Goal: Transaction & Acquisition: Book appointment/travel/reservation

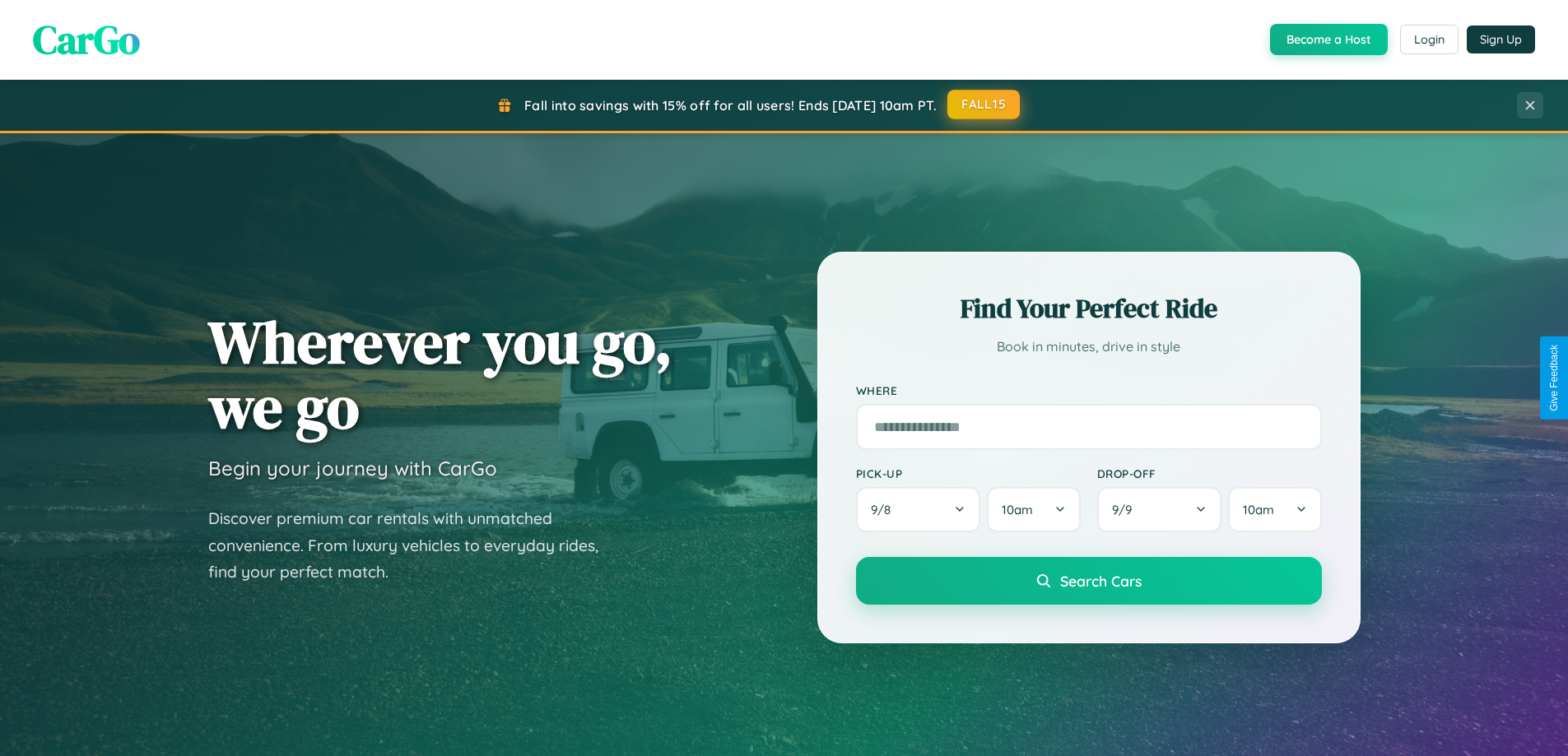
click at [984, 104] on button "FALL15" at bounding box center [983, 104] width 72 height 29
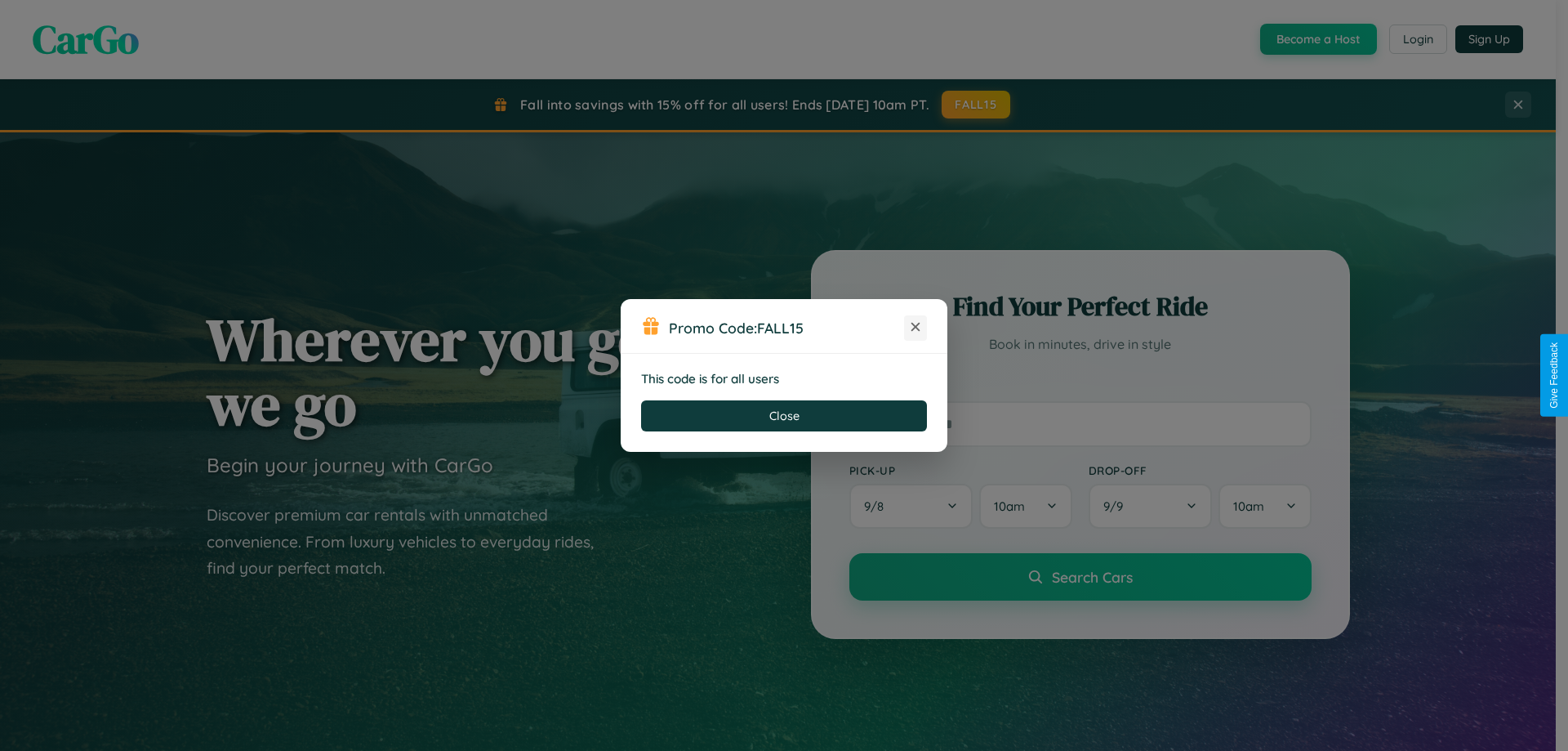
click at [915, 328] on icon at bounding box center [915, 326] width 16 height 16
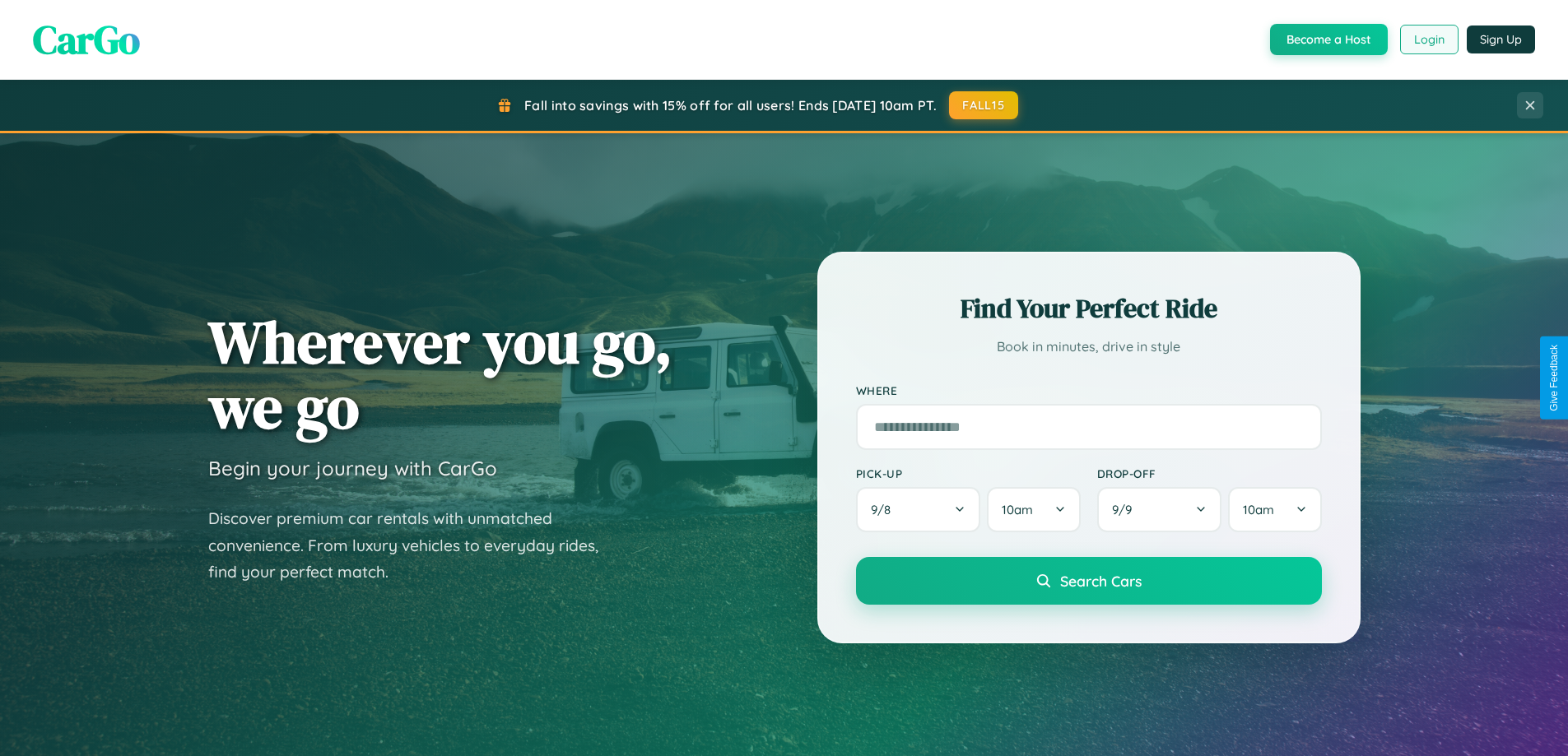
click at [1428, 40] on button "Login" at bounding box center [1429, 39] width 59 height 29
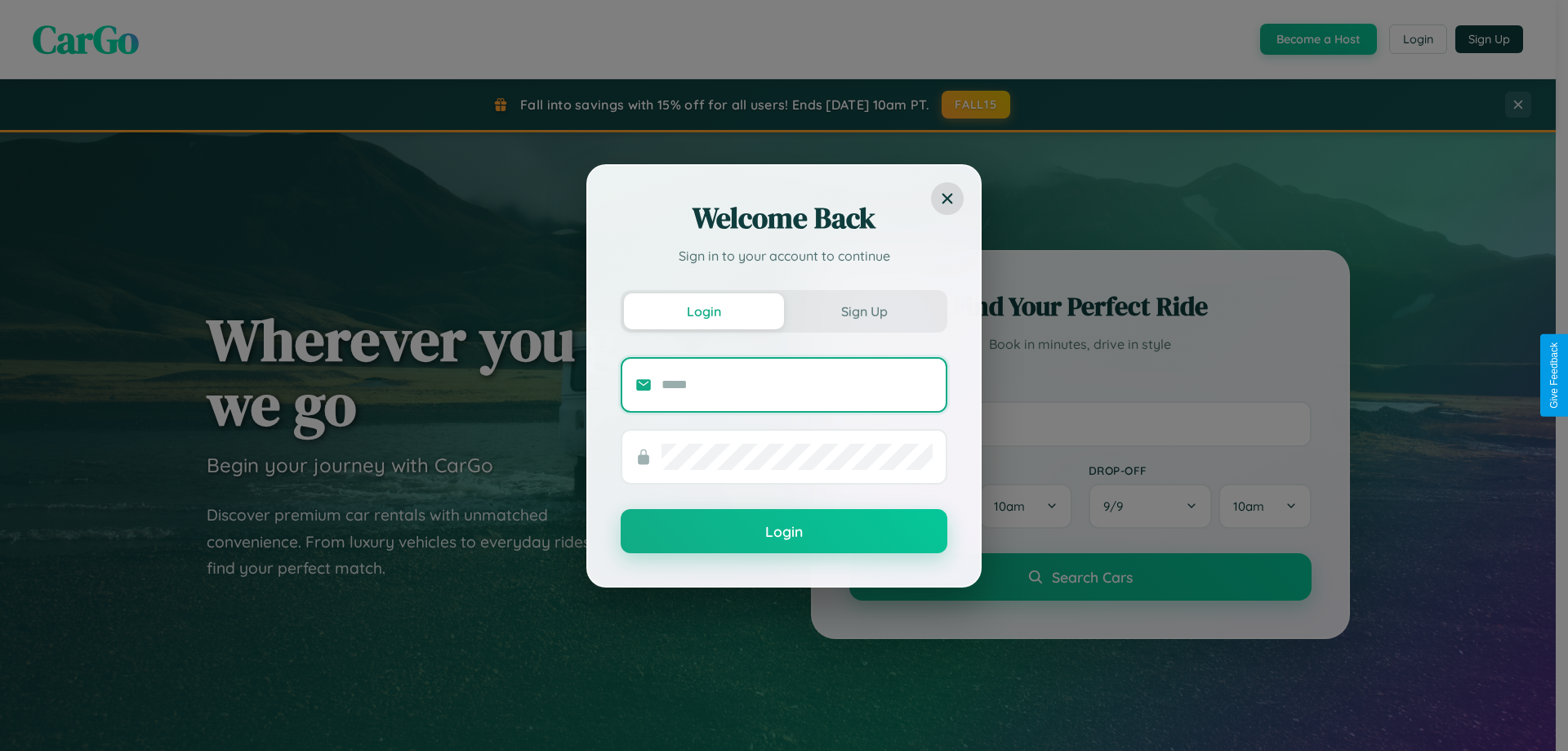
click at [798, 384] on input "text" at bounding box center [798, 385] width 271 height 26
type input "**********"
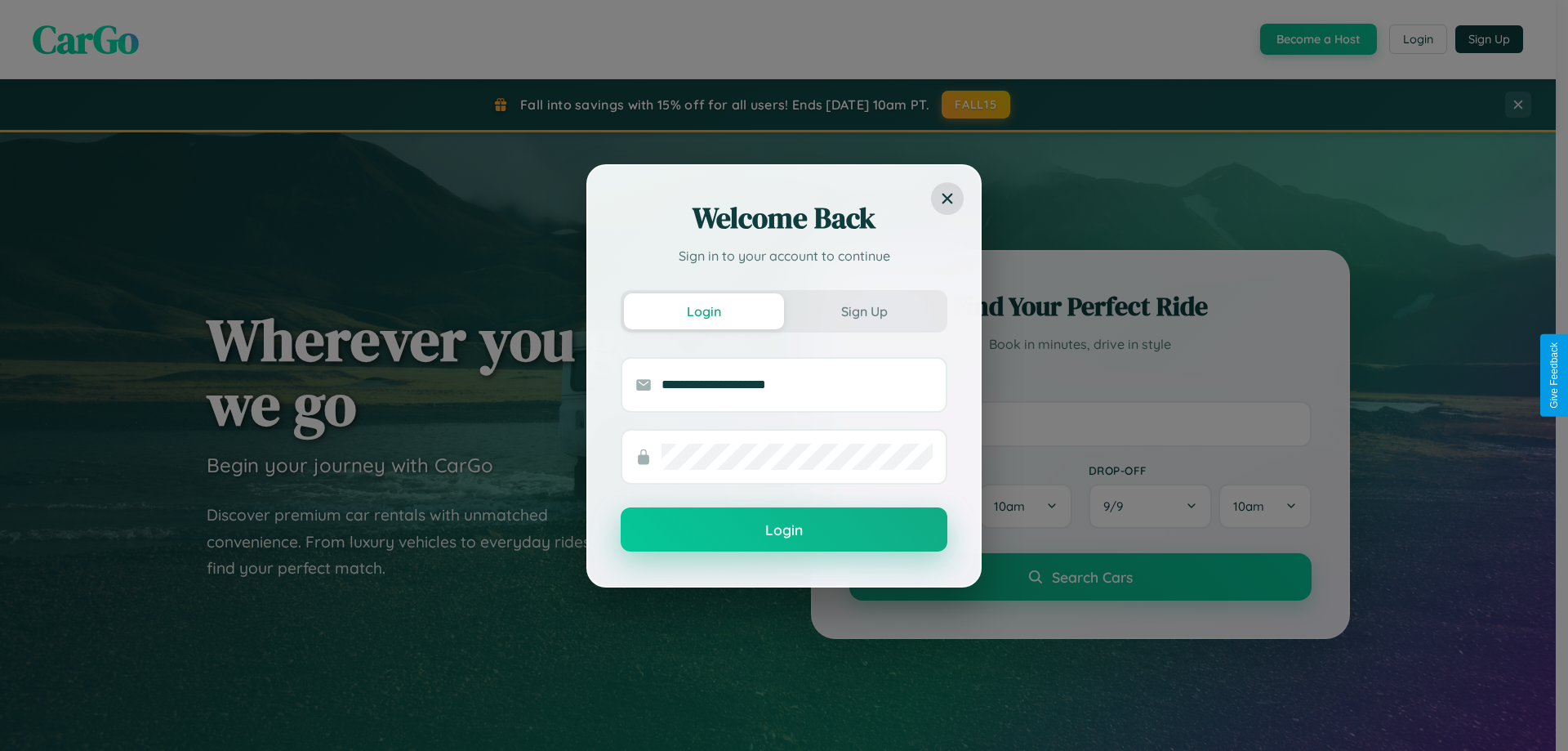
click at [784, 531] on button "Login" at bounding box center [784, 530] width 327 height 44
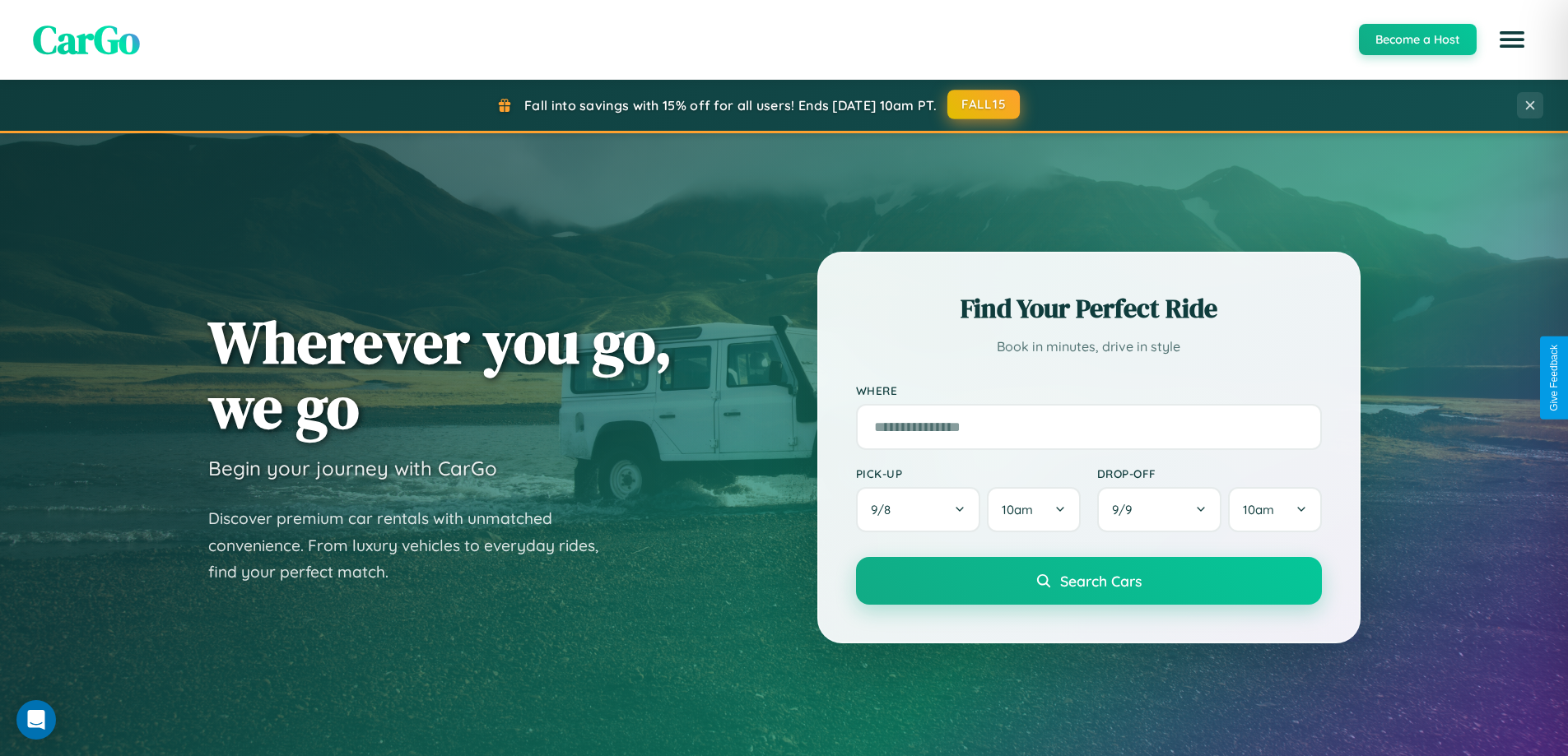
click at [984, 104] on button "FALL15" at bounding box center [983, 104] width 72 height 29
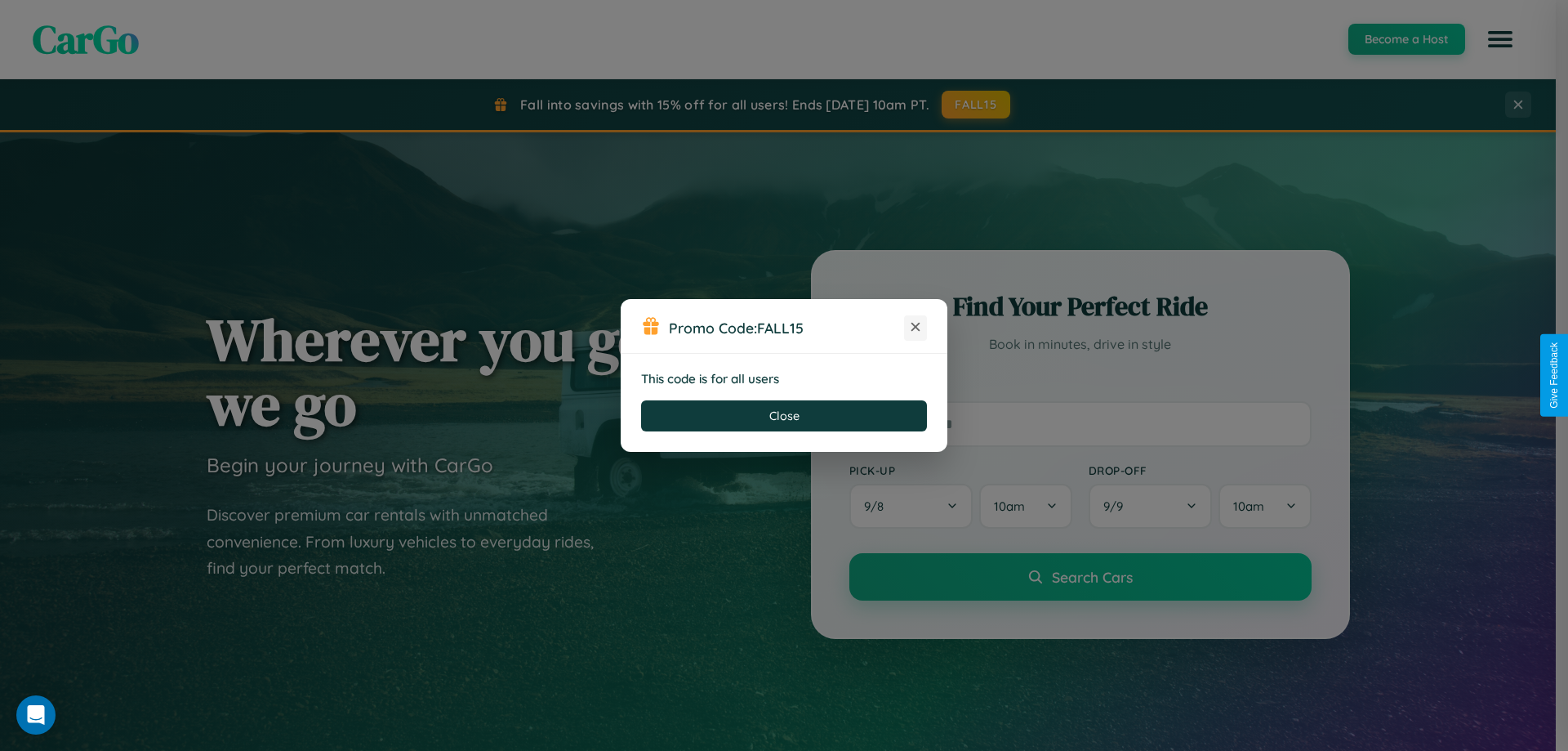
click at [915, 328] on icon at bounding box center [915, 326] width 16 height 16
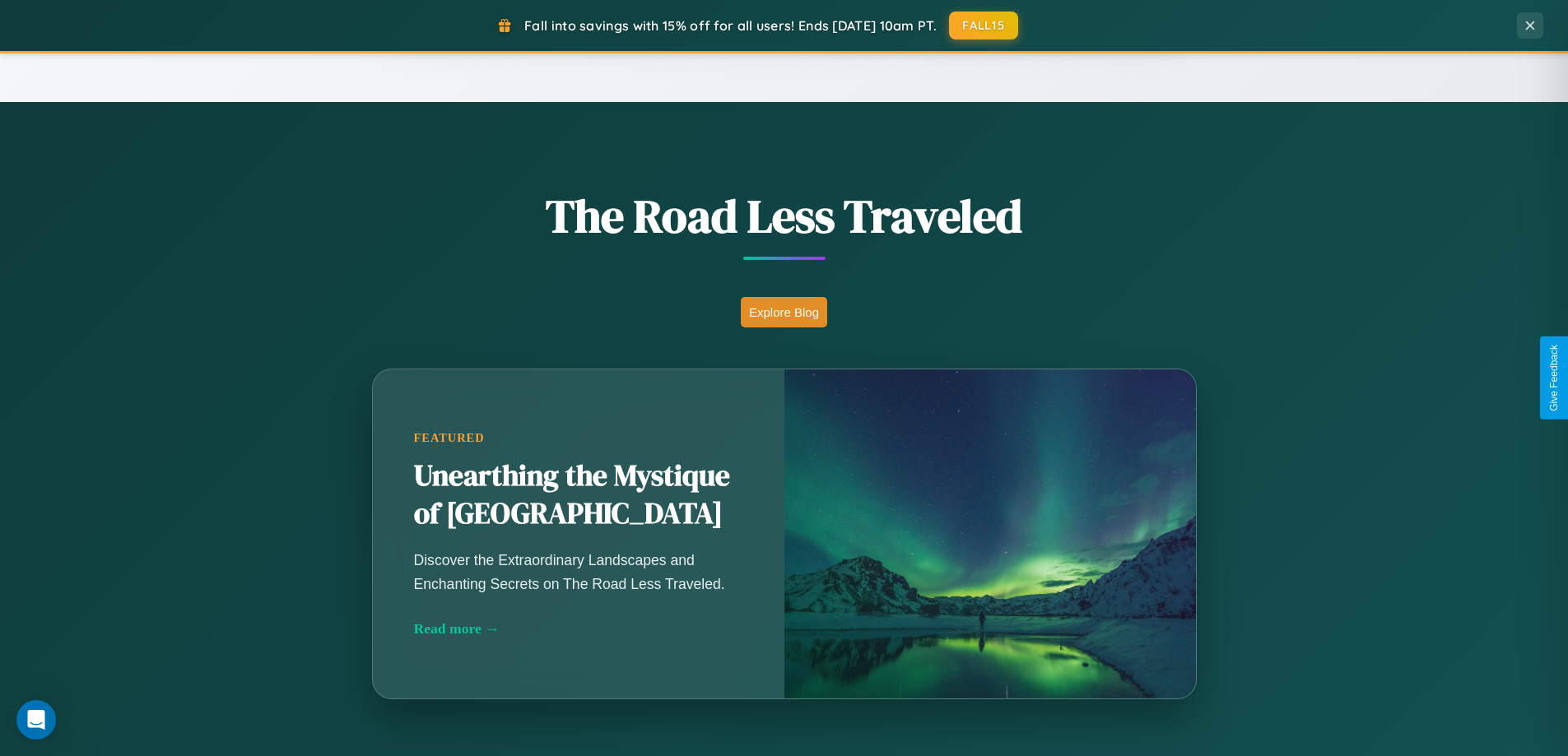
scroll to position [1927, 0]
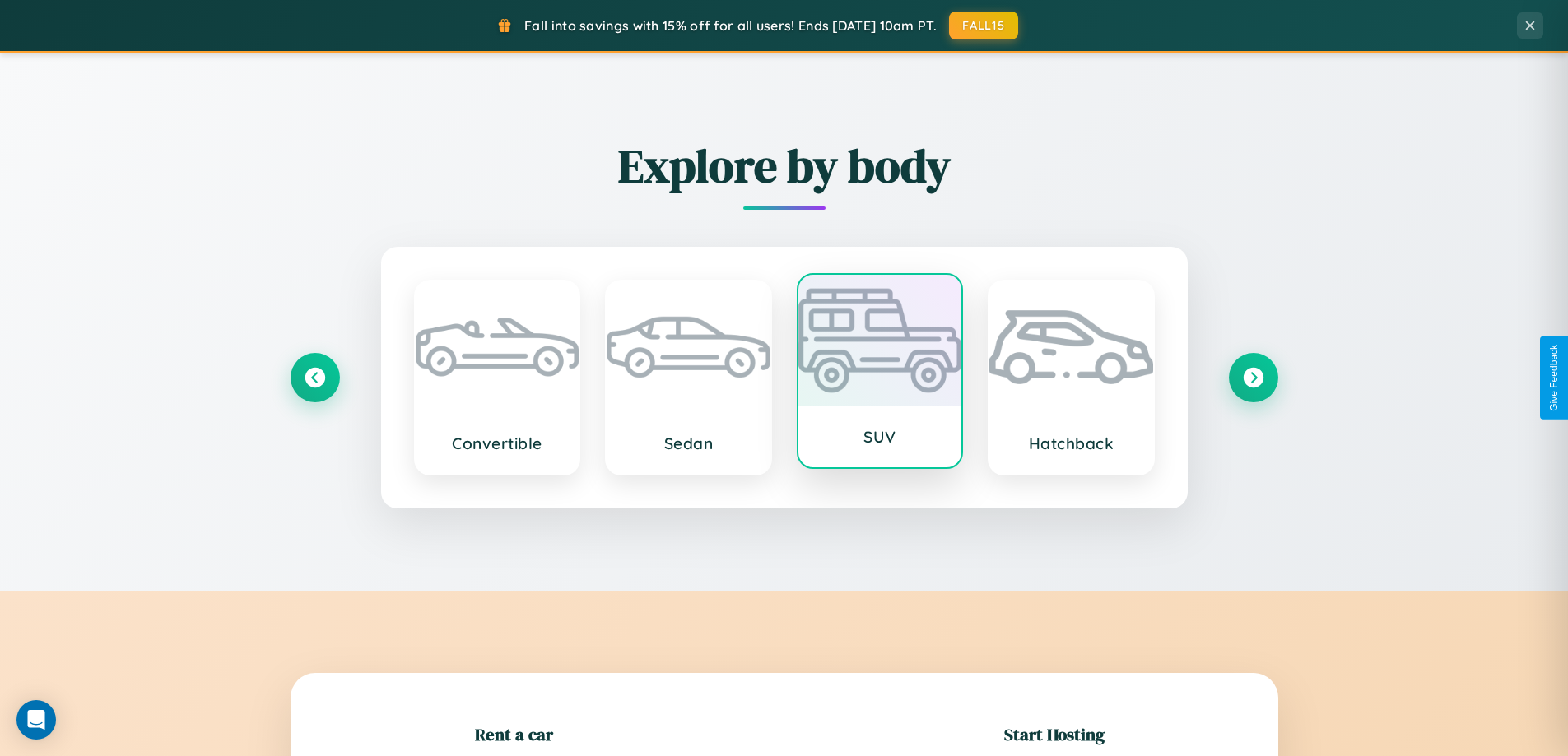
click at [879, 371] on div at bounding box center [880, 341] width 164 height 132
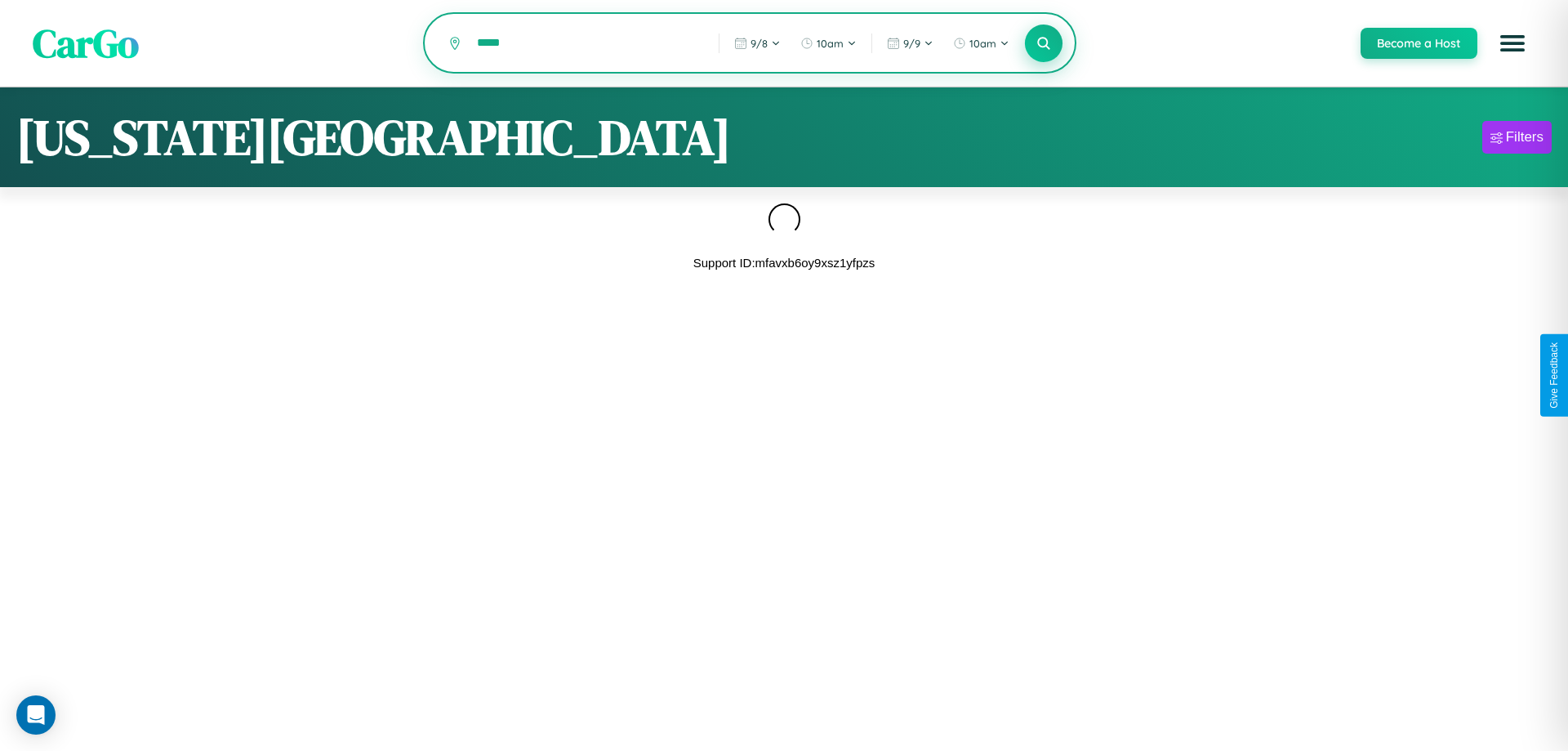
type input "*****"
click at [1043, 43] on icon at bounding box center [1043, 42] width 15 height 15
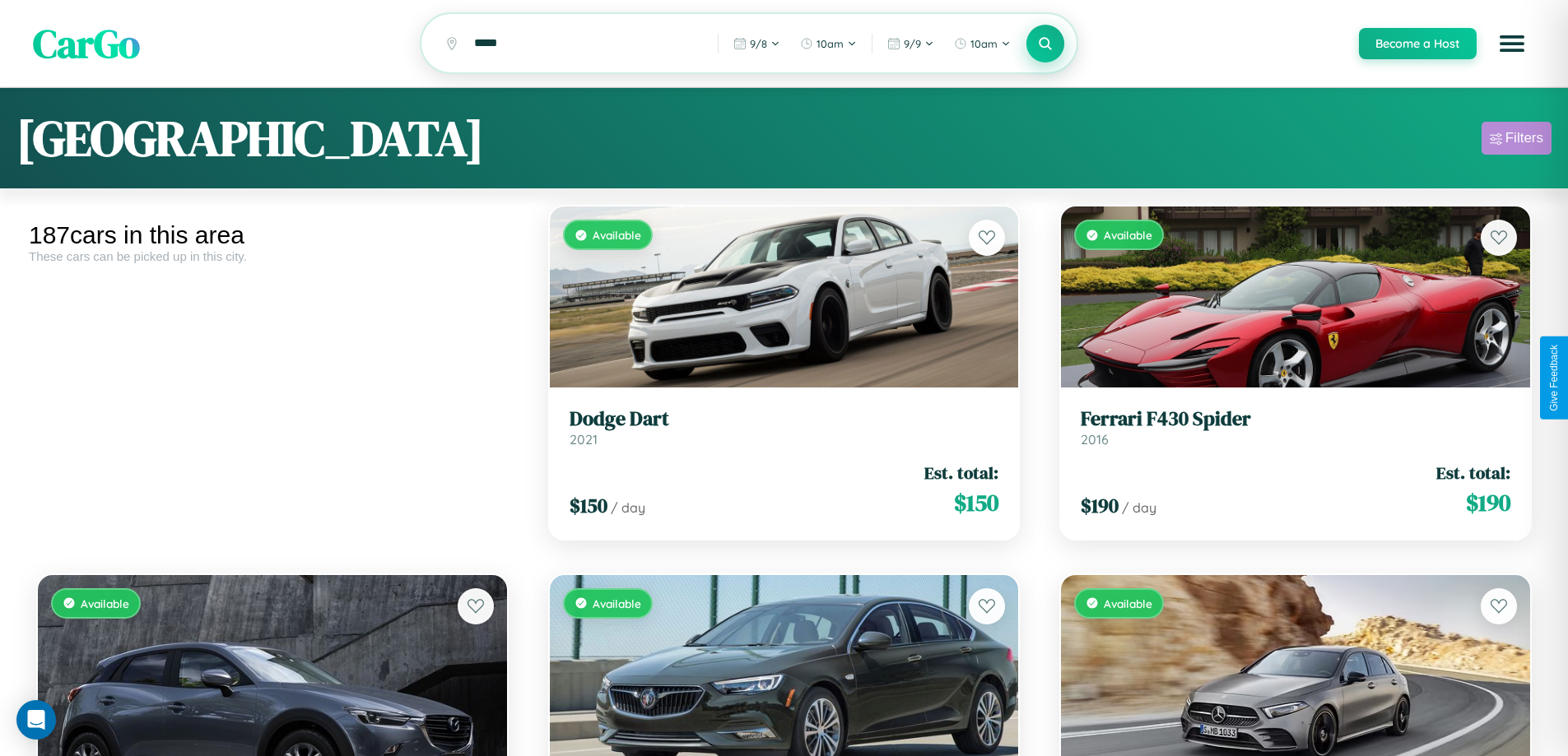
click at [1517, 140] on div "Filters" at bounding box center [1524, 138] width 38 height 16
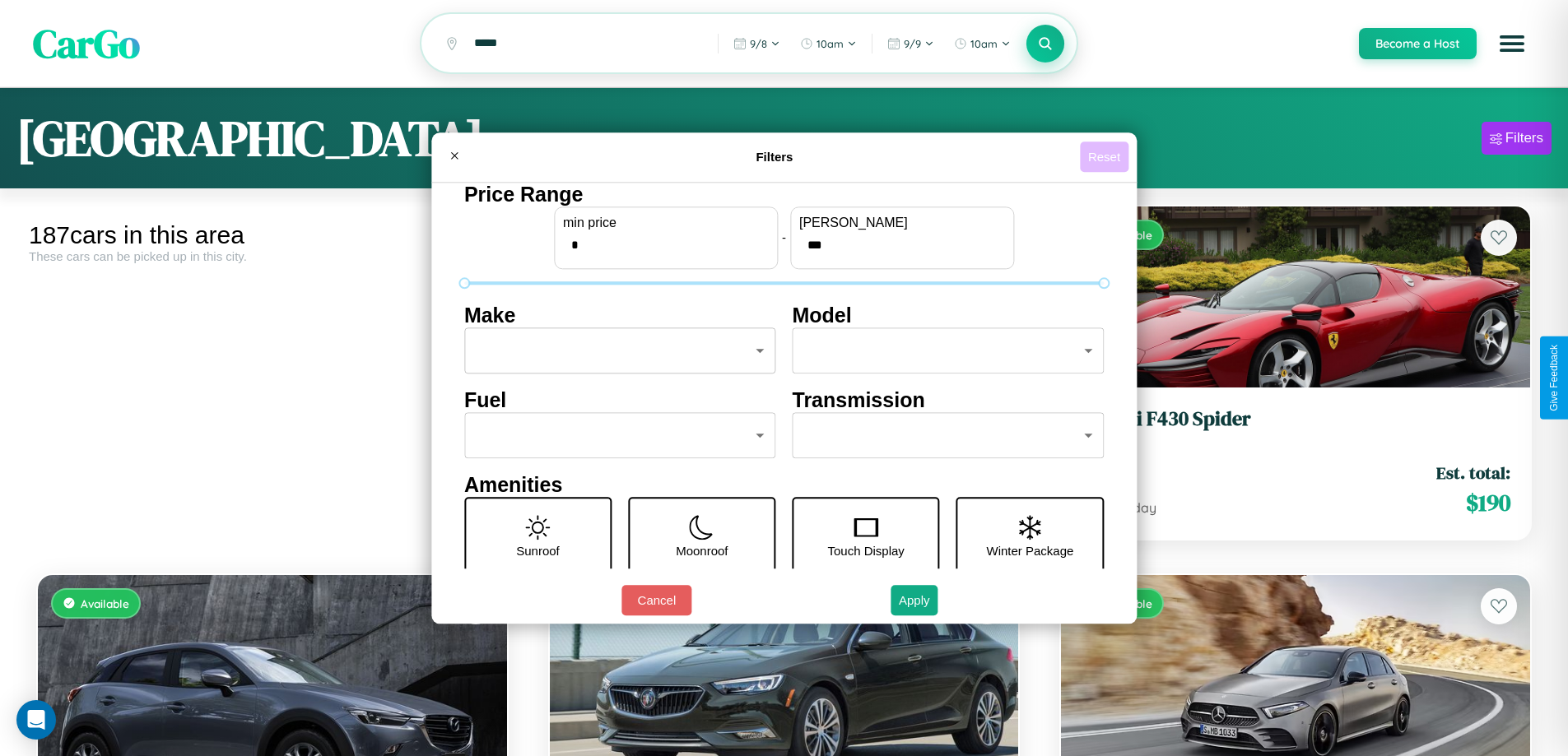
click at [1107, 157] on button "Reset" at bounding box center [1104, 157] width 48 height 30
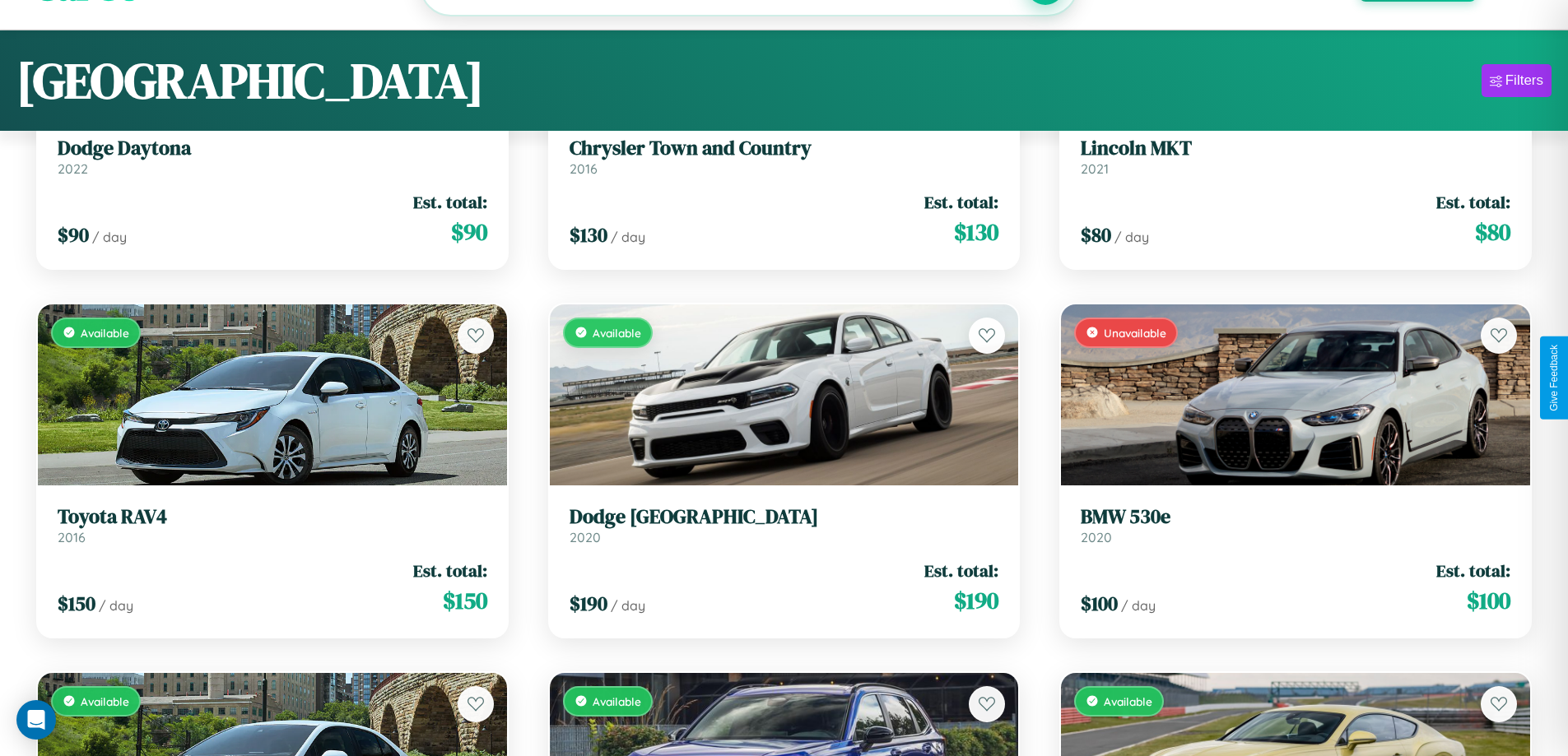
scroll to position [22458, 0]
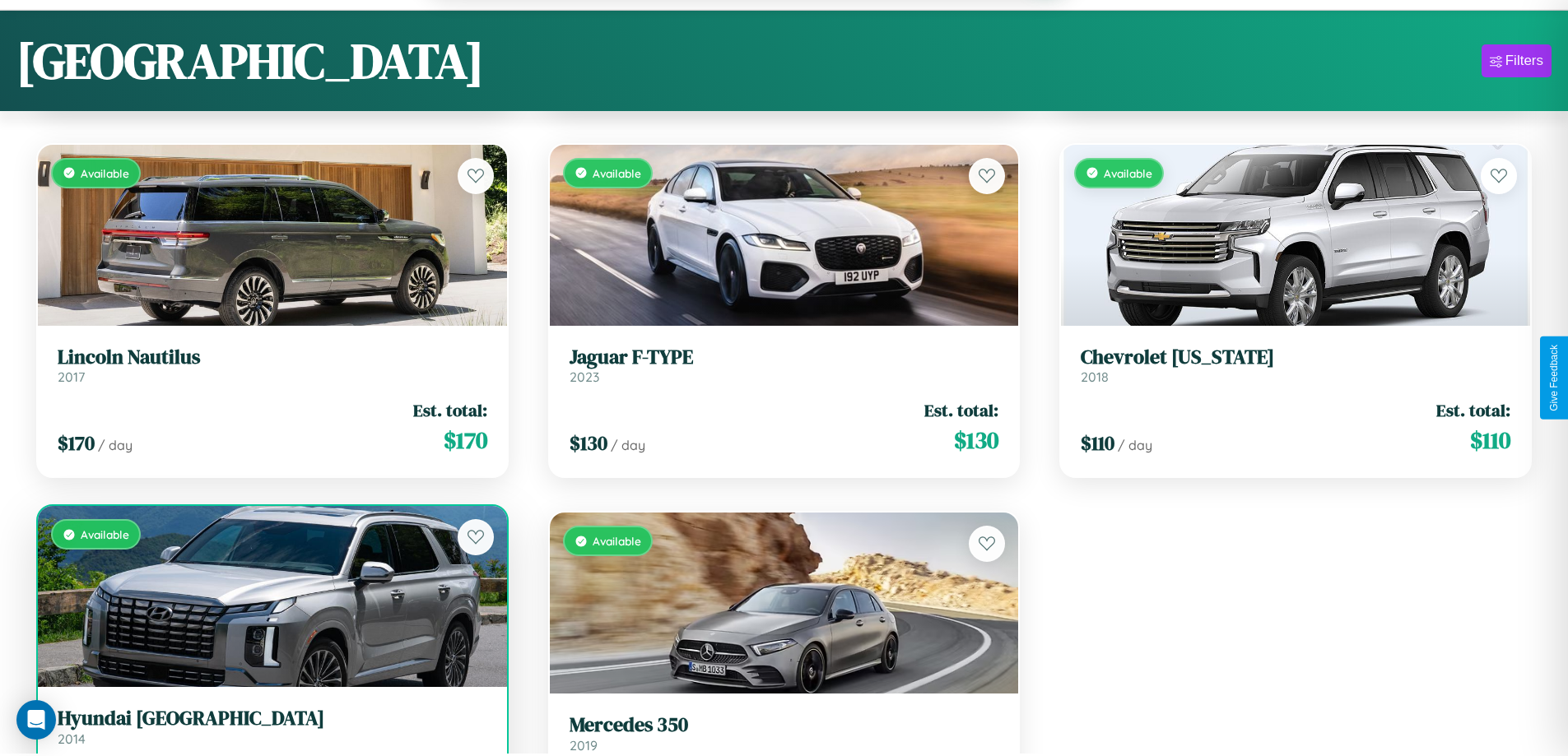
click at [270, 730] on h3 "Hyundai Veracruz" at bounding box center [272, 718] width 430 height 24
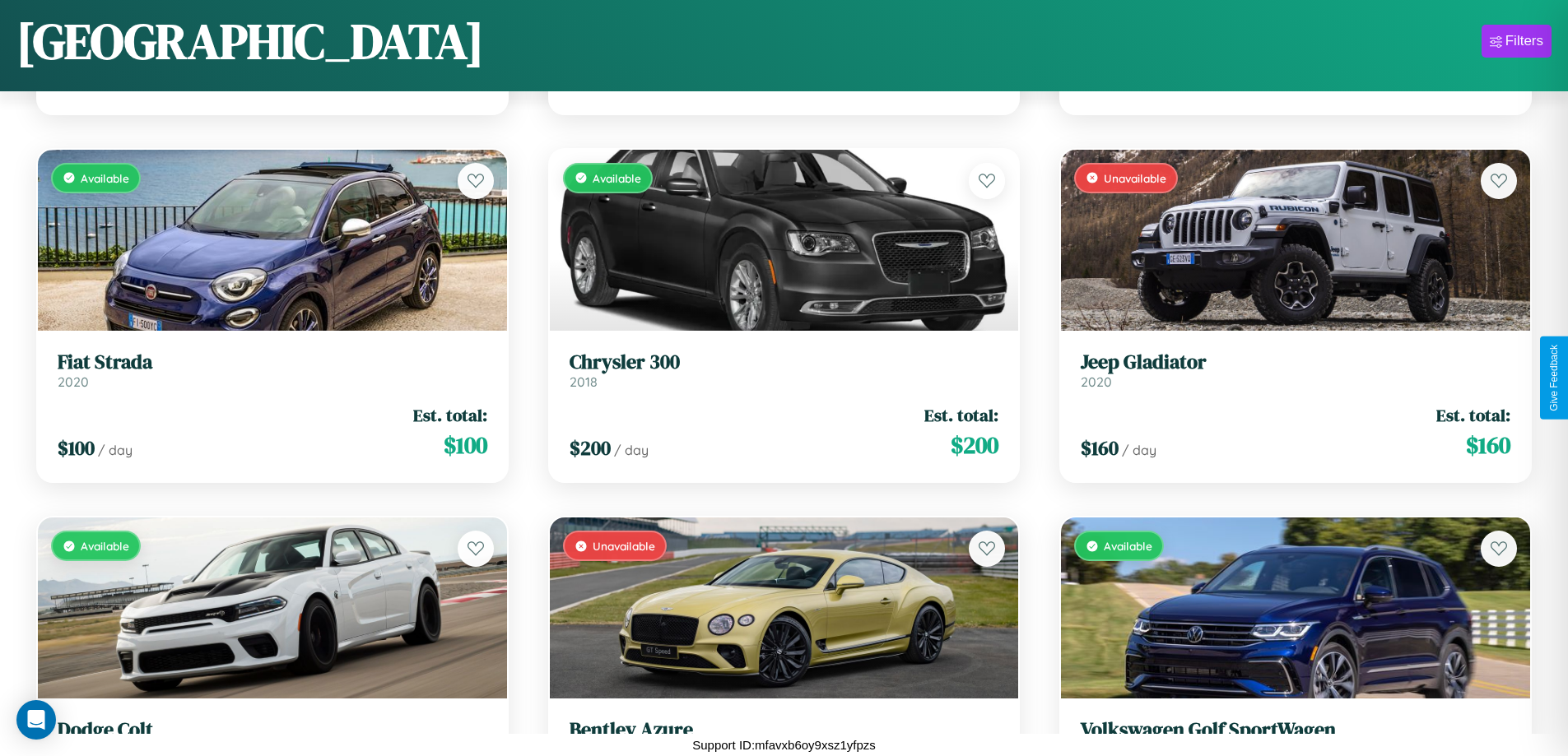
scroll to position [7600, 0]
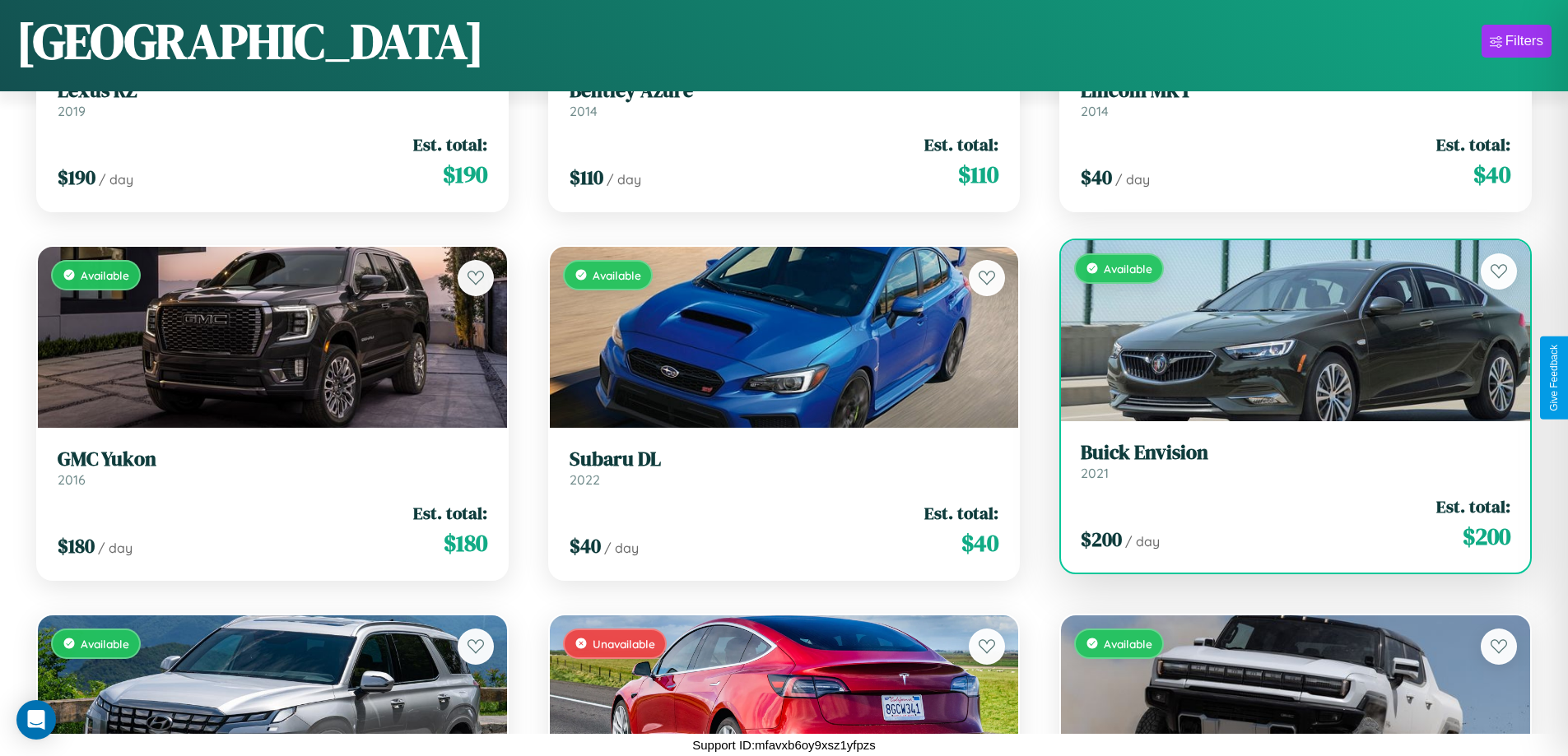
click at [1285, 464] on link "Buick Envision 2021" at bounding box center [1296, 461] width 430 height 40
